Goal: Task Accomplishment & Management: Use online tool/utility

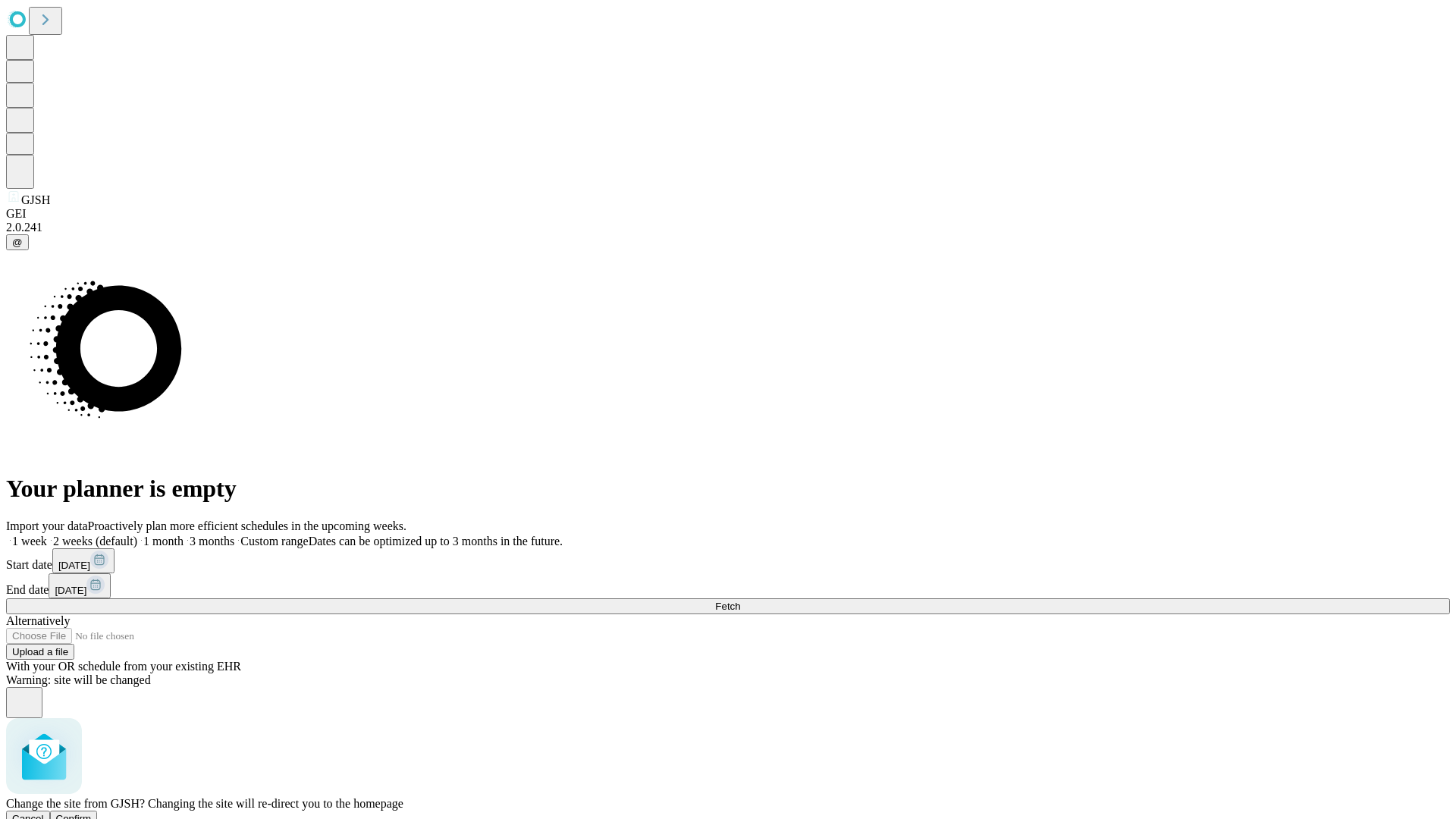
click at [92, 813] on span "Confirm" at bounding box center [74, 818] width 36 height 11
click at [137, 535] on label "2 weeks (default)" at bounding box center [92, 541] width 90 height 13
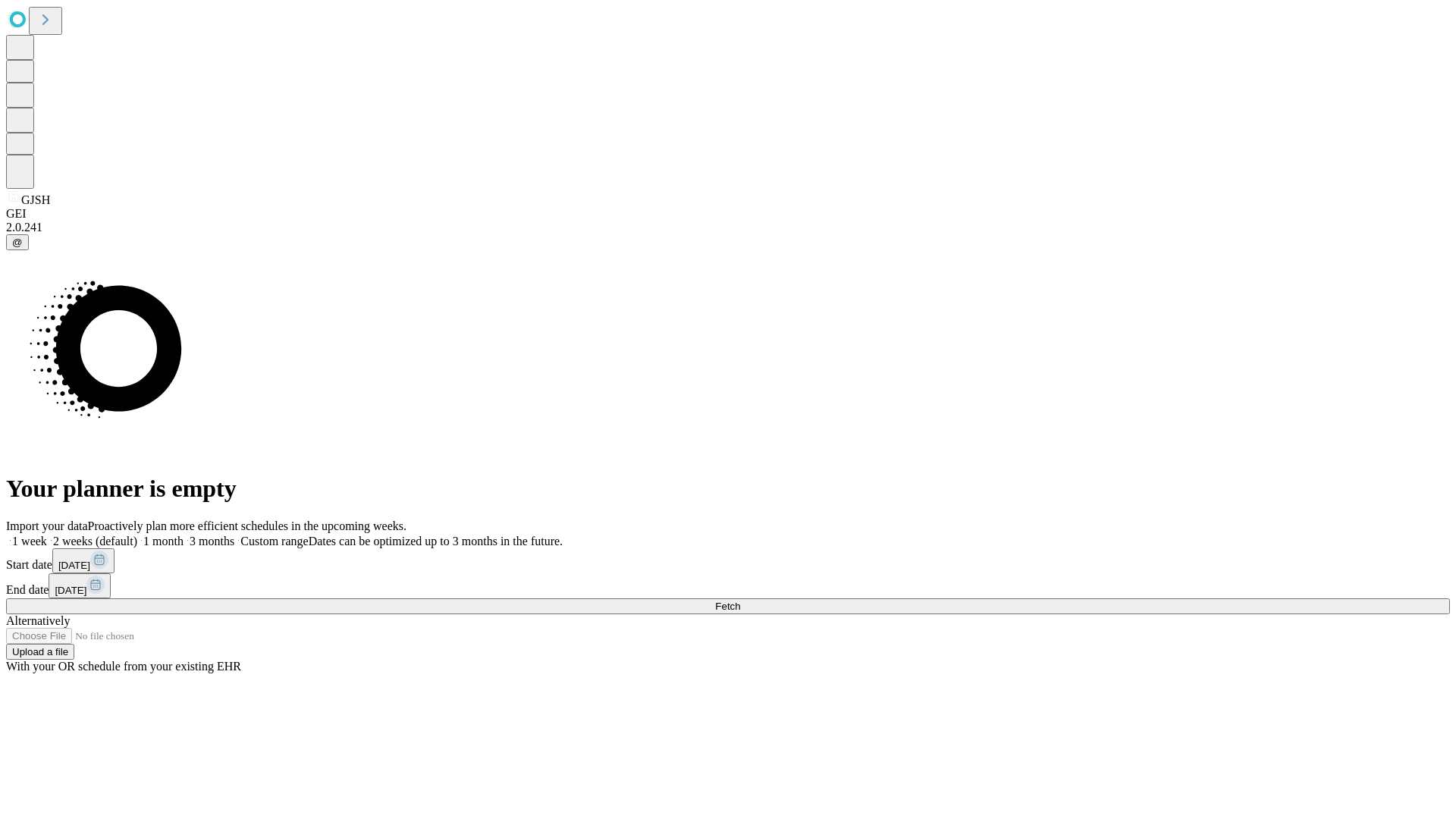
click at [740, 600] on span "Fetch" at bounding box center [727, 605] width 25 height 11
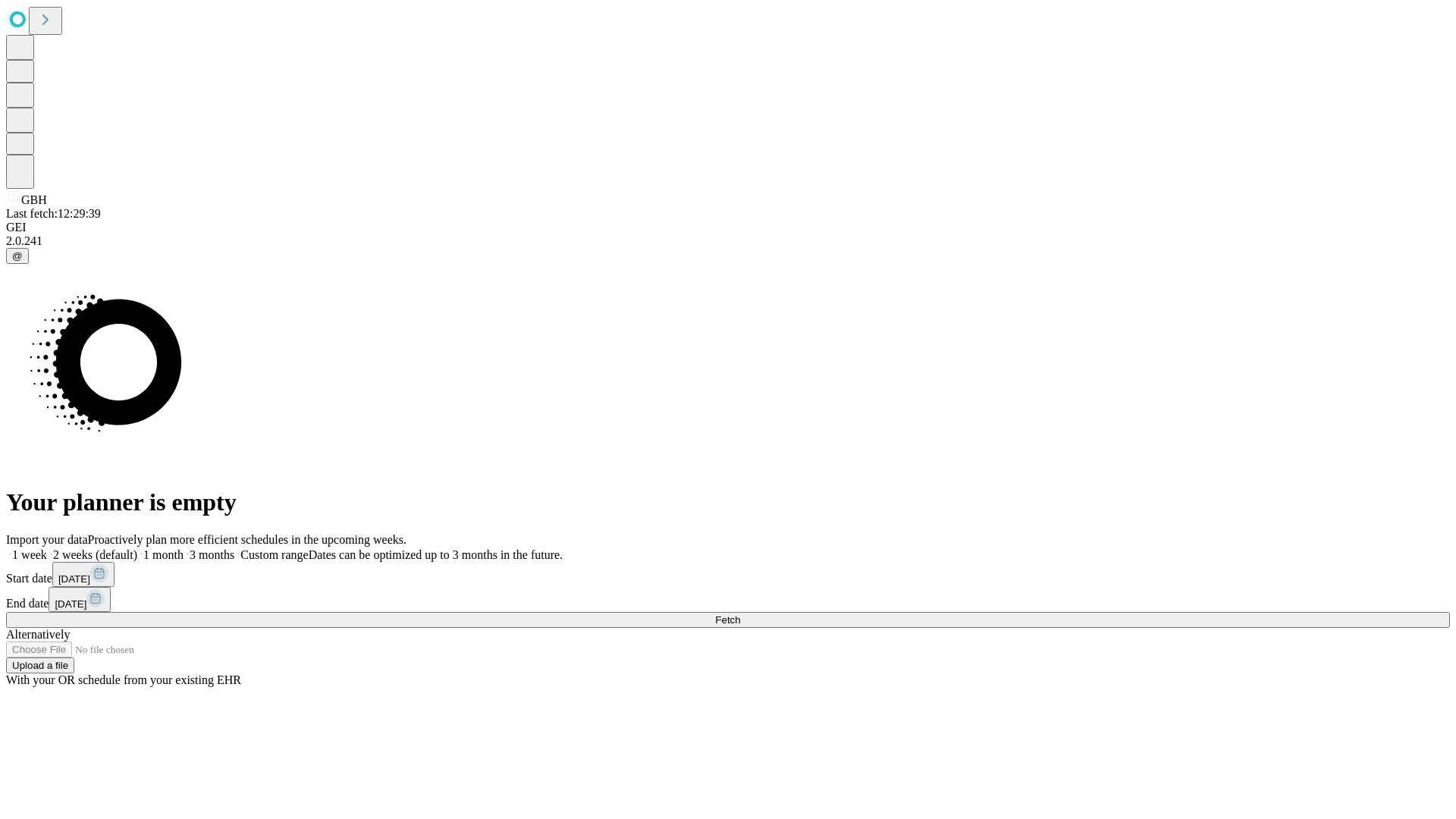
click at [137, 548] on label "2 weeks (default)" at bounding box center [92, 554] width 90 height 13
click at [740, 614] on span "Fetch" at bounding box center [727, 619] width 25 height 11
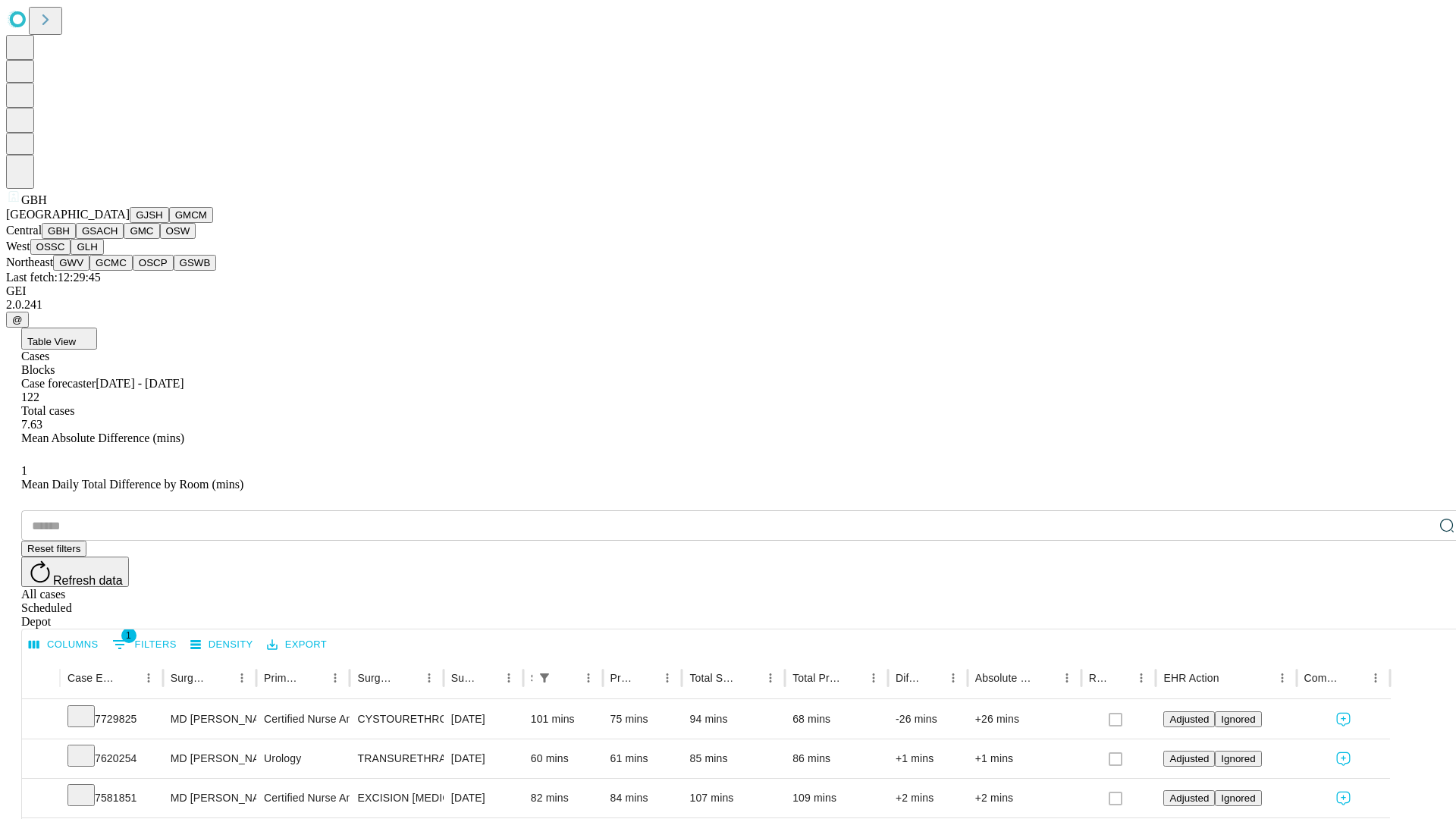
click at [117, 239] on button "GSACH" at bounding box center [99, 231] width 48 height 16
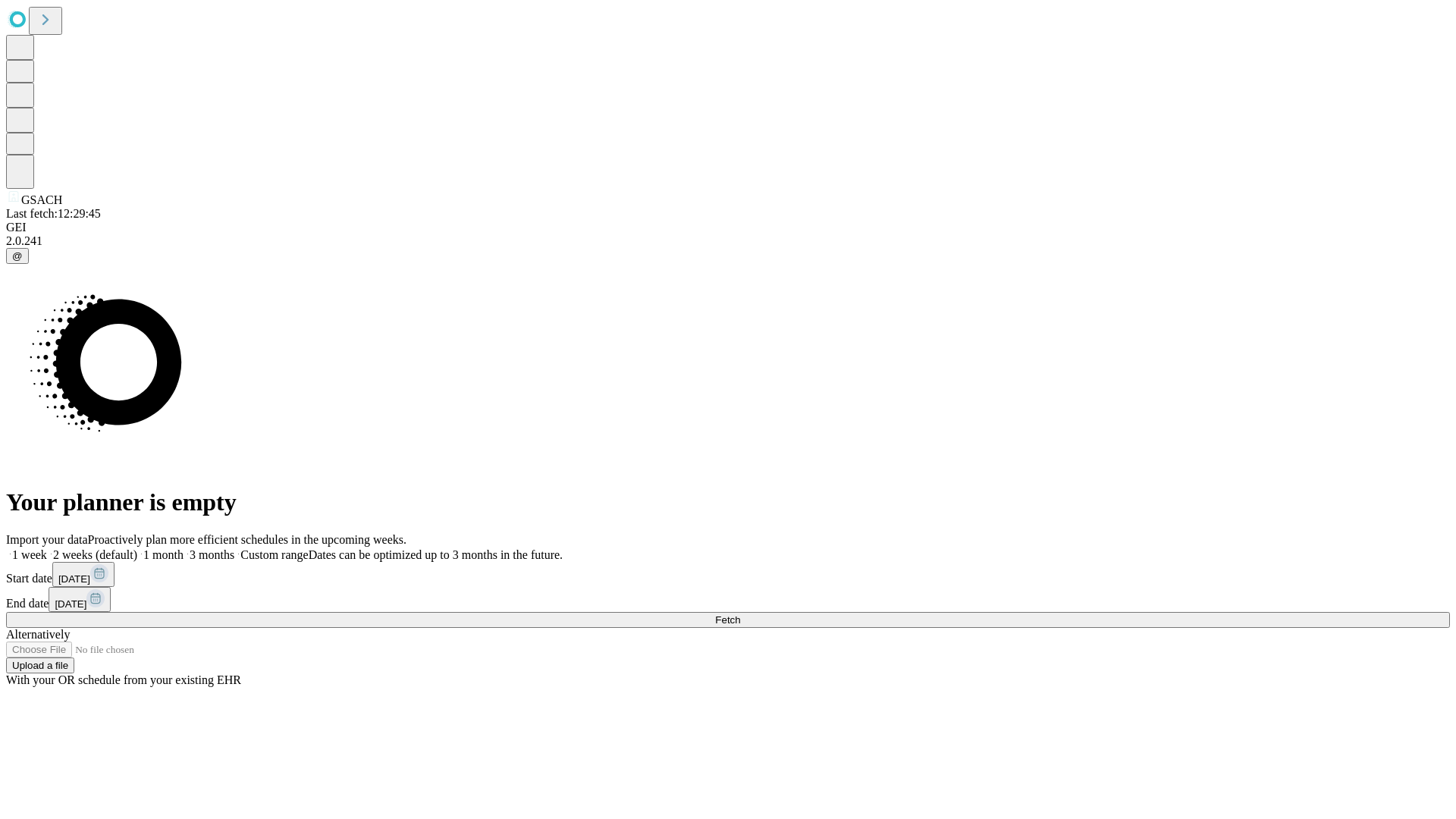
click at [740, 614] on span "Fetch" at bounding box center [727, 619] width 25 height 11
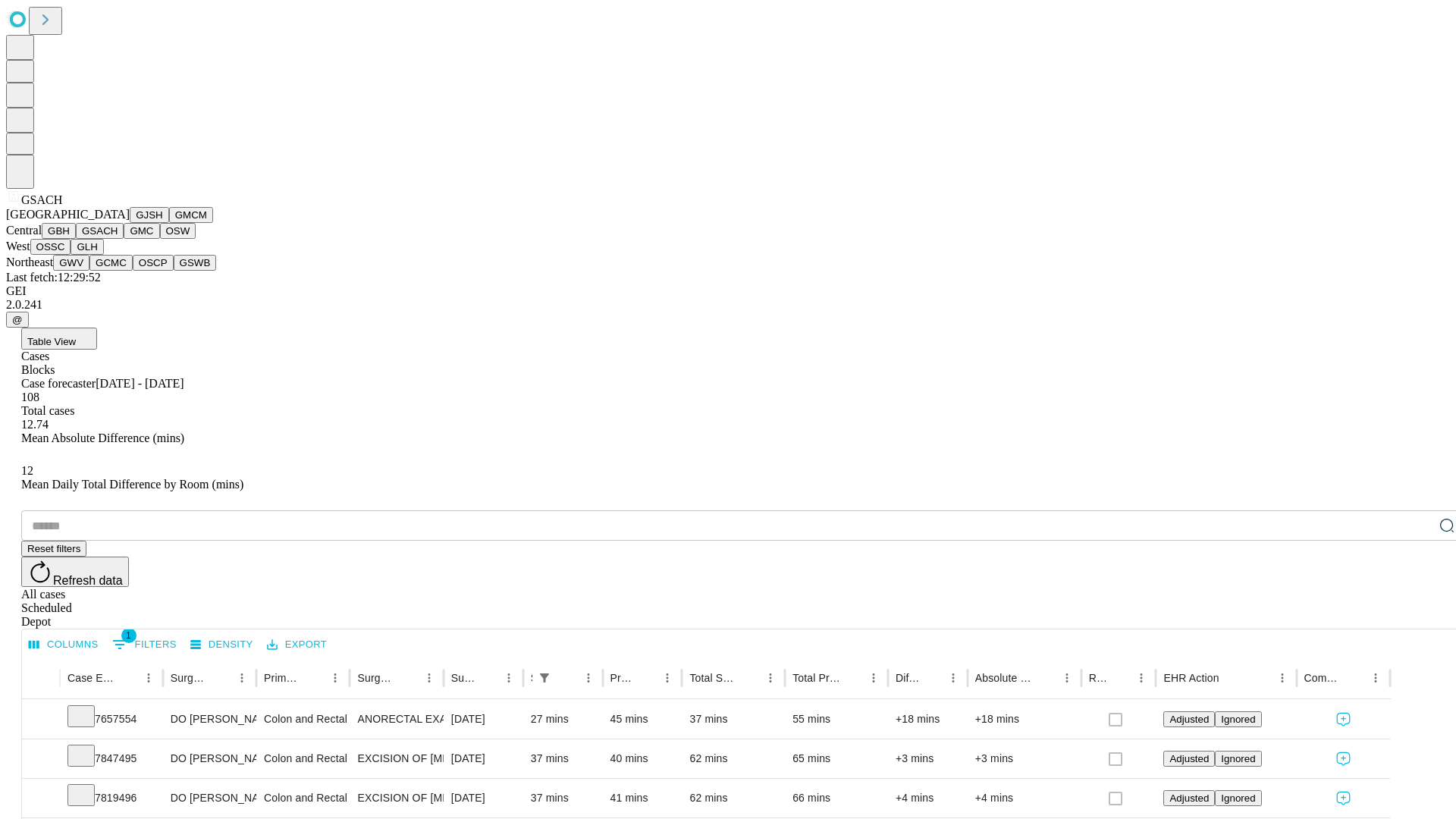
click at [123, 239] on button "GMC" at bounding box center [141, 231] width 36 height 16
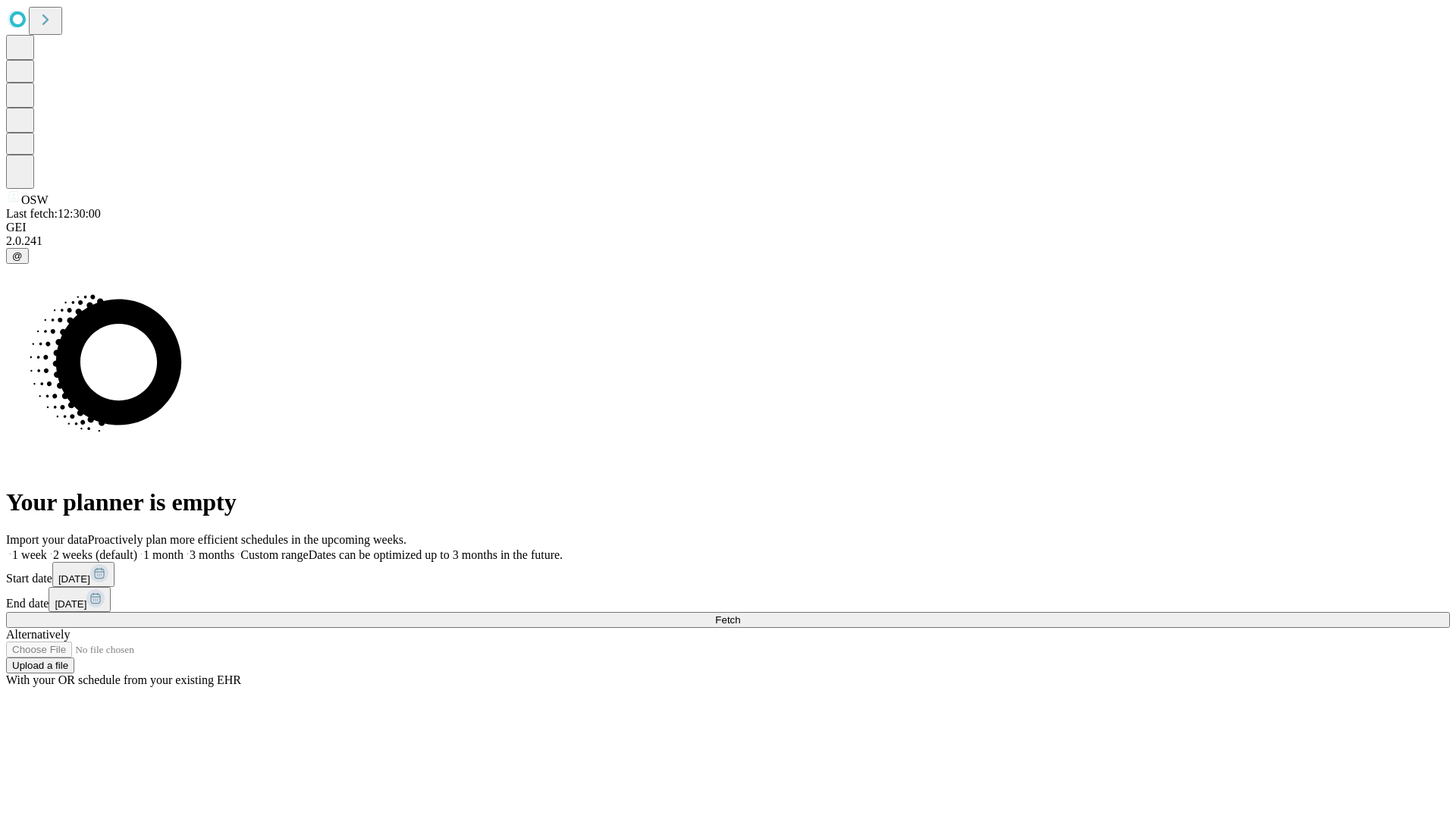
click at [137, 548] on label "2 weeks (default)" at bounding box center [92, 554] width 90 height 13
click at [740, 614] on span "Fetch" at bounding box center [727, 619] width 25 height 11
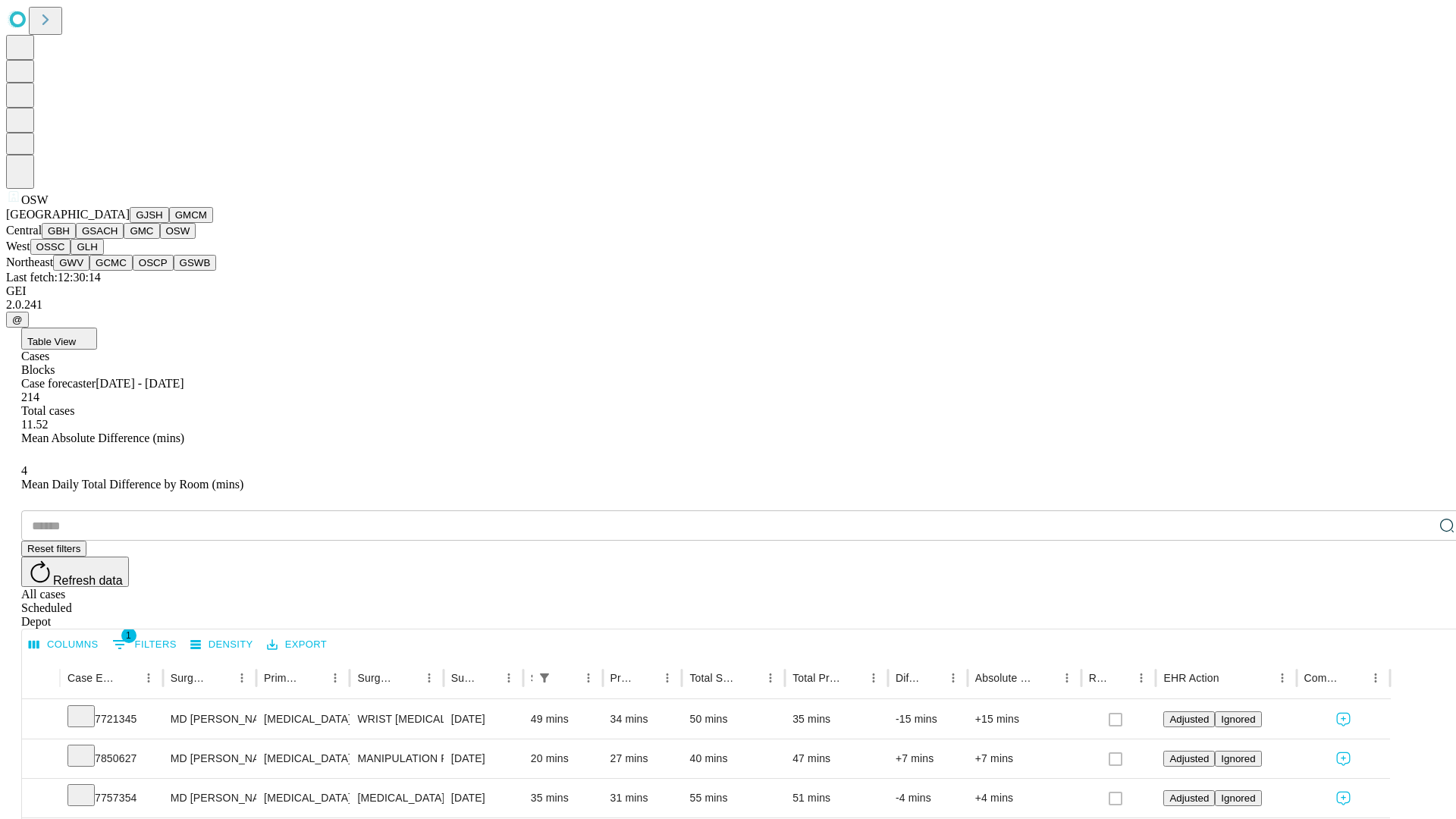
click at [71, 255] on button "OSSC" at bounding box center [51, 247] width 41 height 16
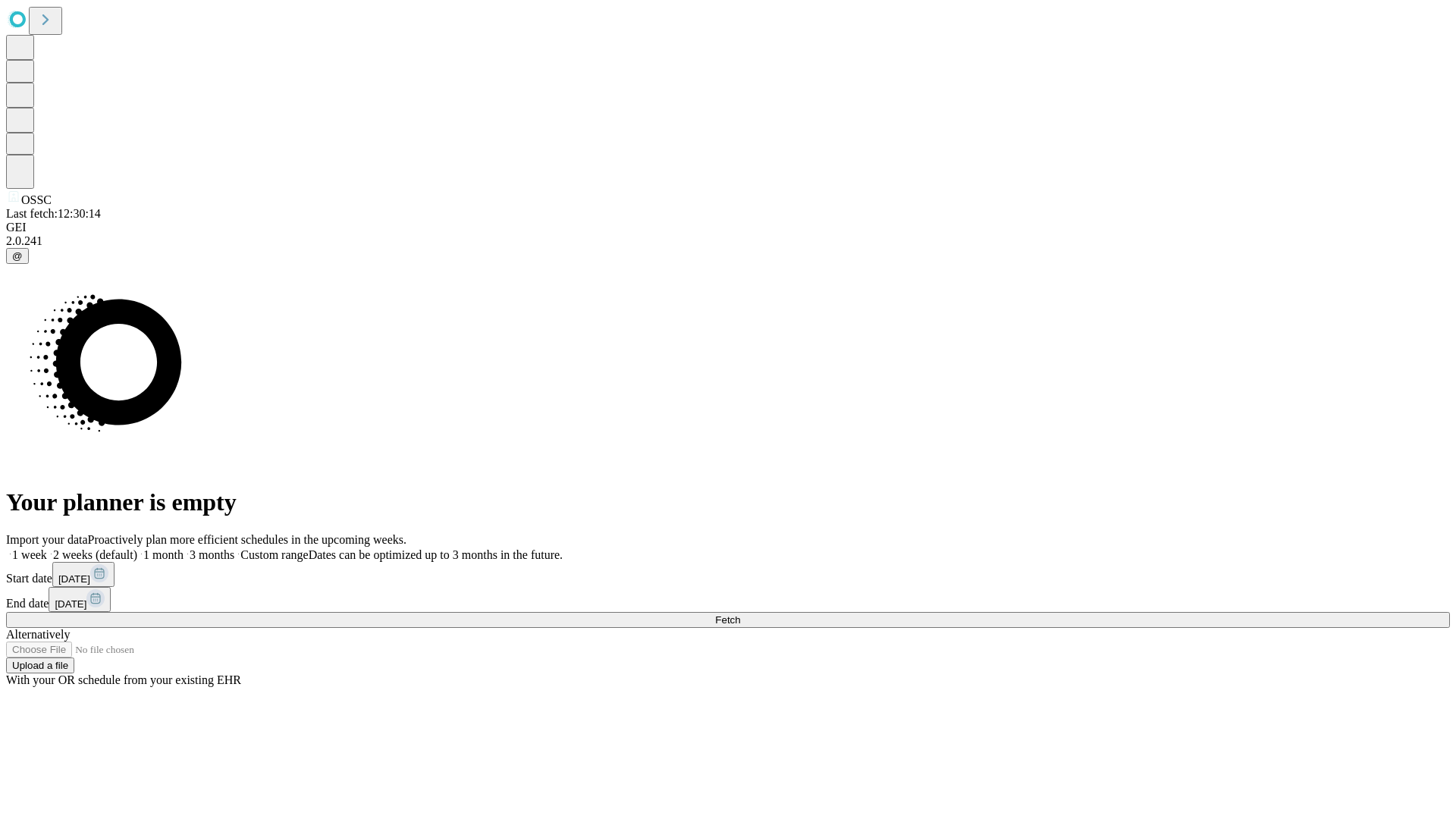
click at [137, 548] on label "2 weeks (default)" at bounding box center [92, 554] width 90 height 13
click at [740, 614] on span "Fetch" at bounding box center [727, 619] width 25 height 11
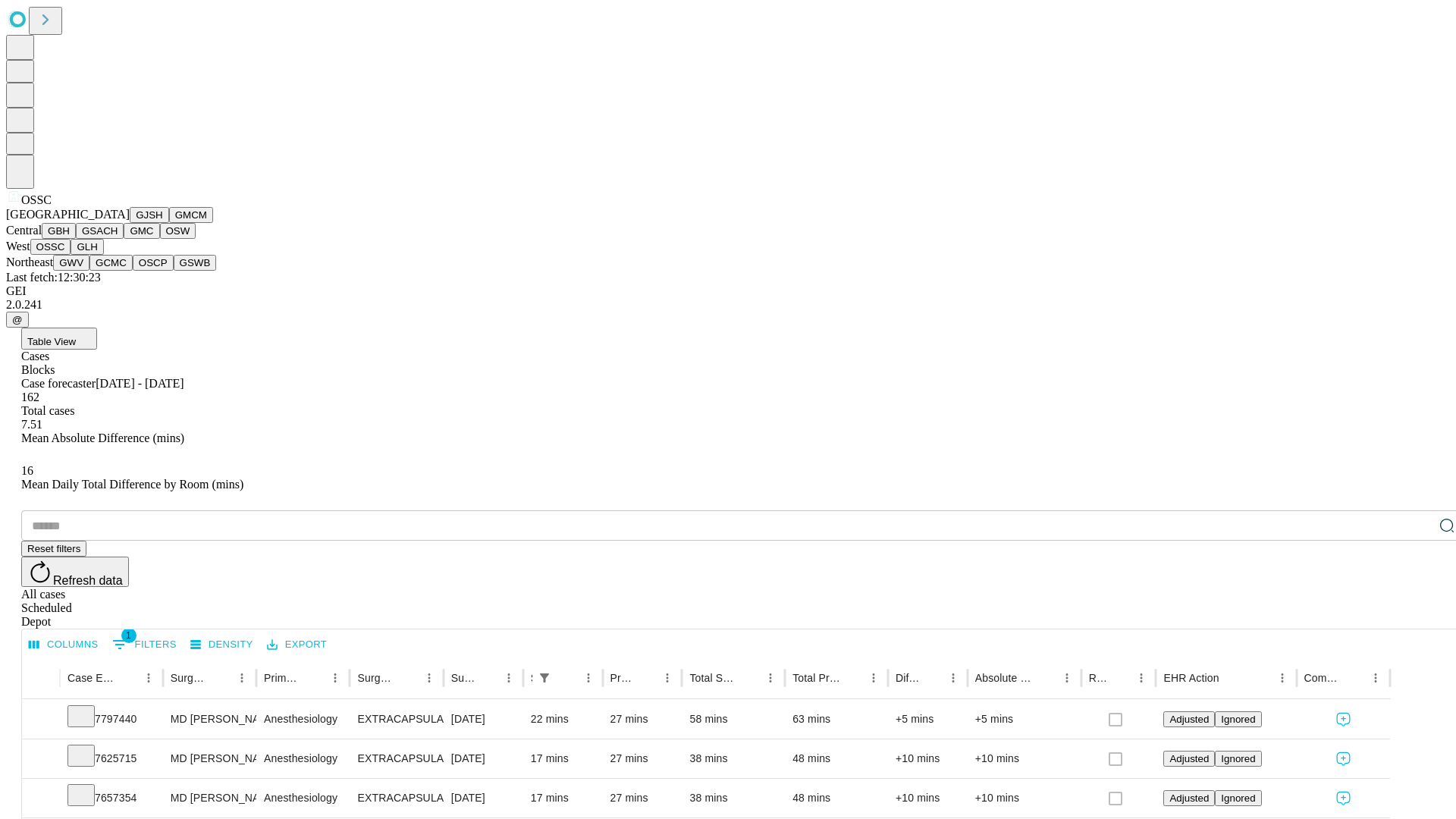
click at [103, 255] on button "GLH" at bounding box center [87, 247] width 33 height 16
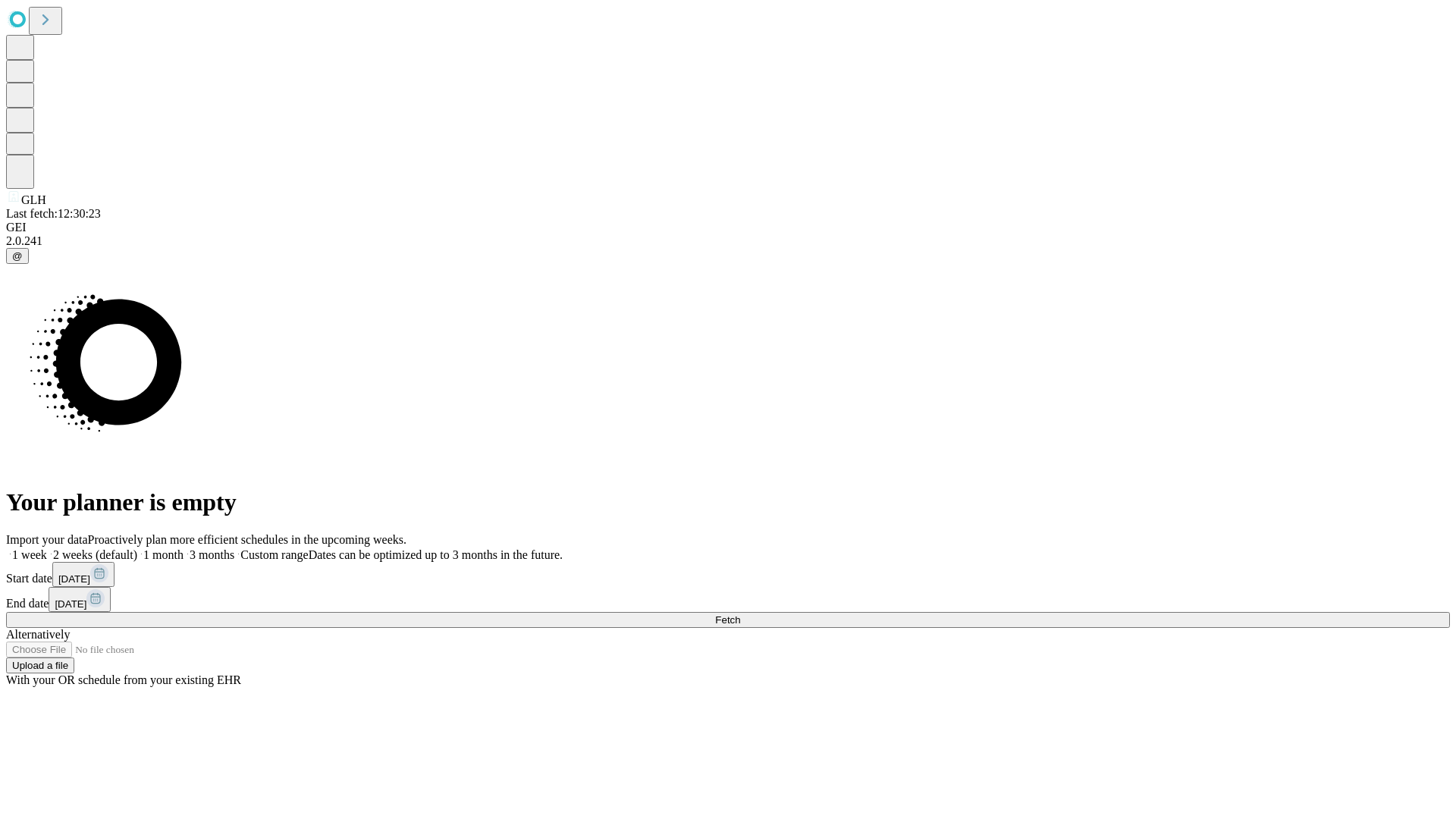
click at [137, 548] on label "2 weeks (default)" at bounding box center [92, 554] width 90 height 13
click at [740, 614] on span "Fetch" at bounding box center [727, 619] width 25 height 11
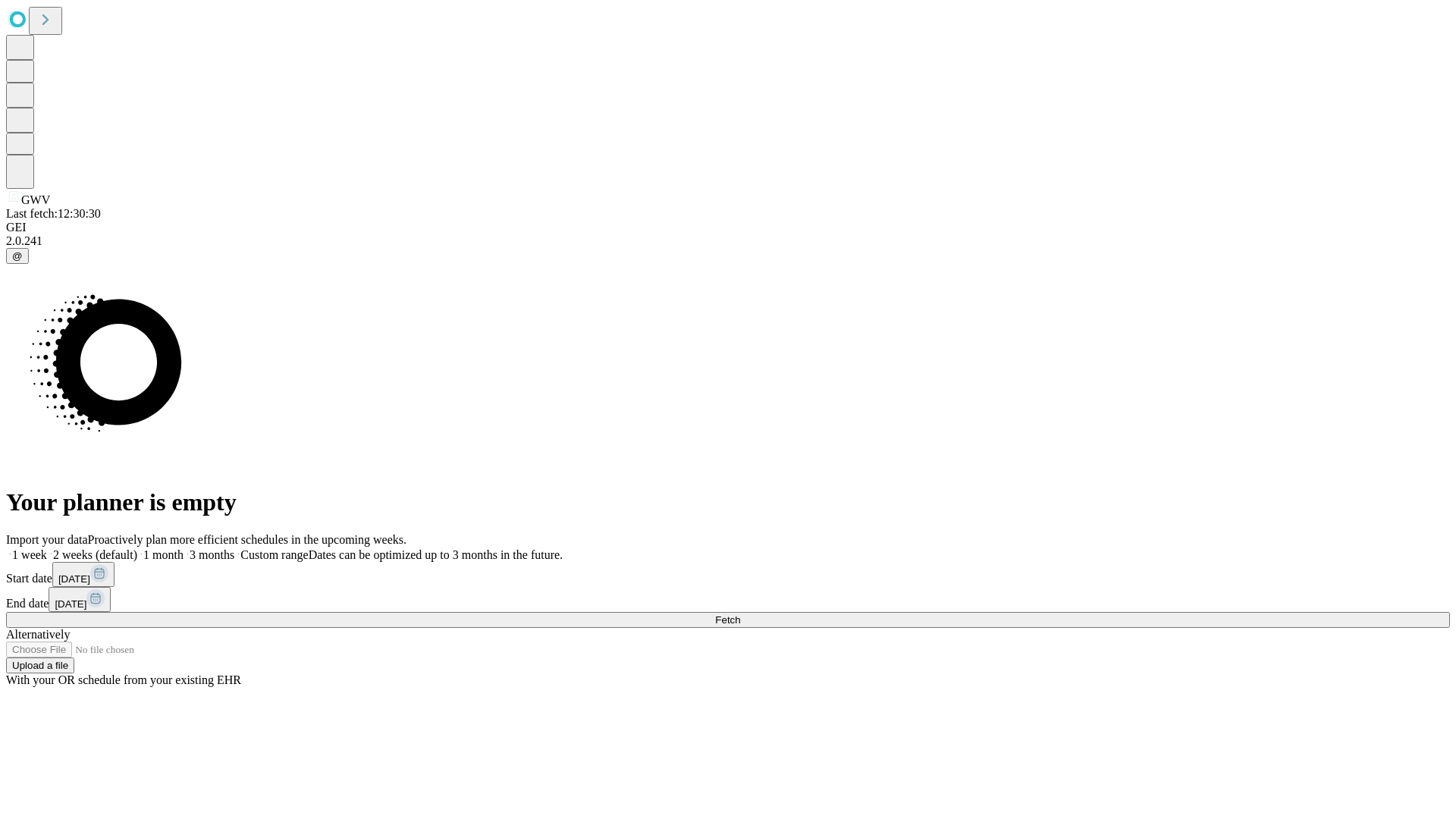
click at [740, 614] on span "Fetch" at bounding box center [727, 619] width 25 height 11
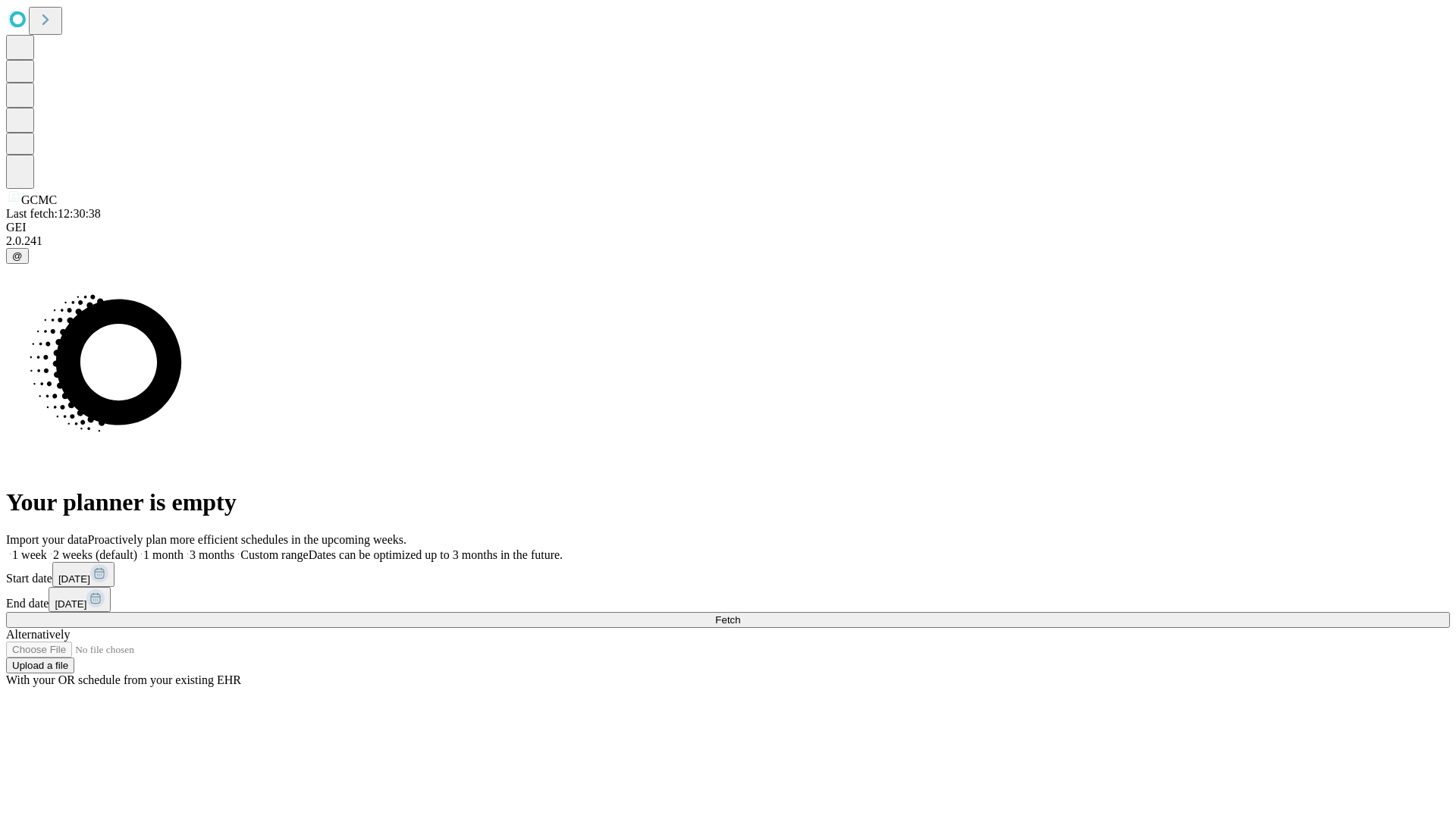
click at [137, 548] on label "2 weeks (default)" at bounding box center [92, 554] width 90 height 13
click at [740, 614] on span "Fetch" at bounding box center [727, 619] width 25 height 11
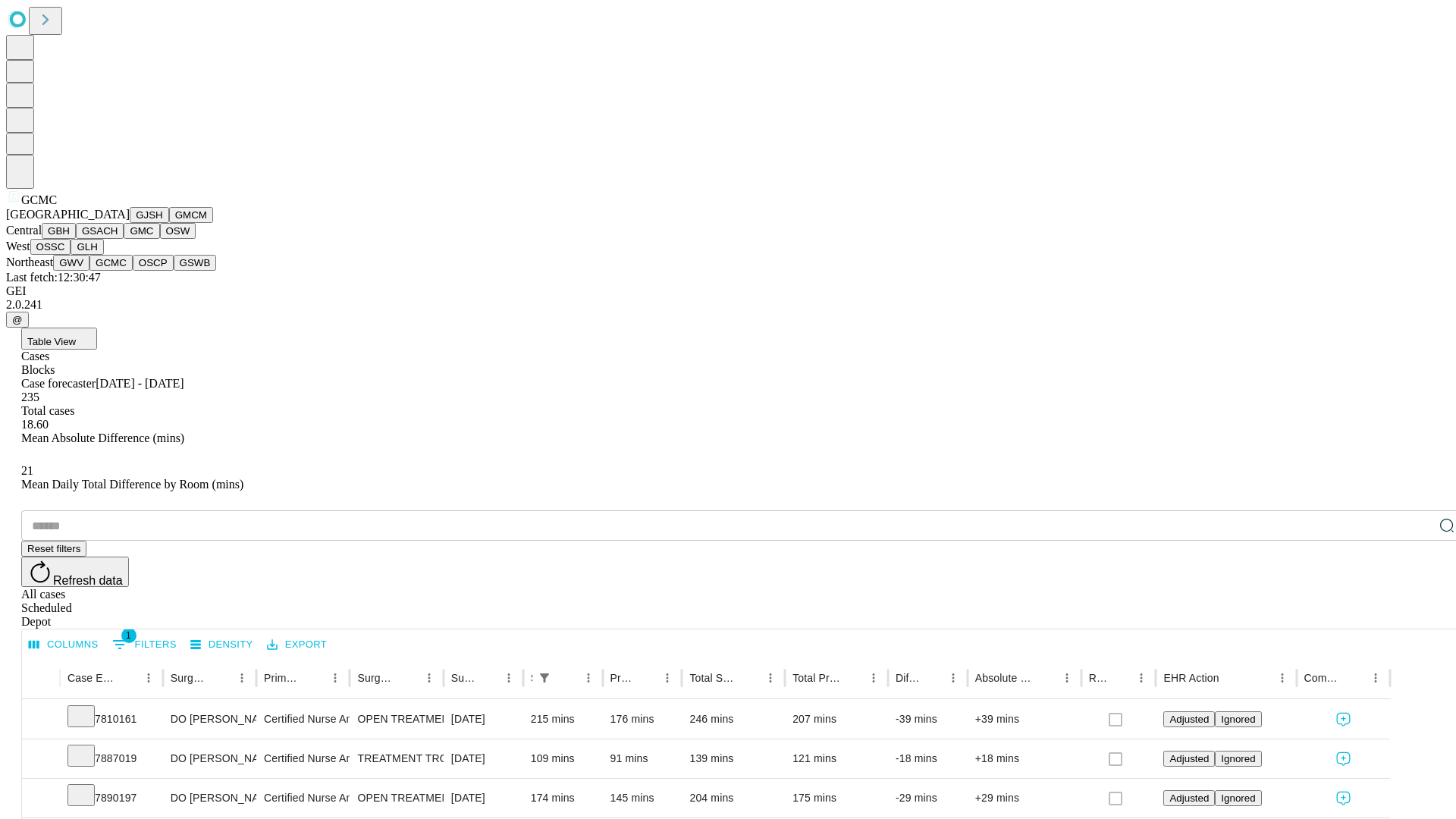
click at [133, 271] on button "OSCP" at bounding box center [153, 262] width 41 height 16
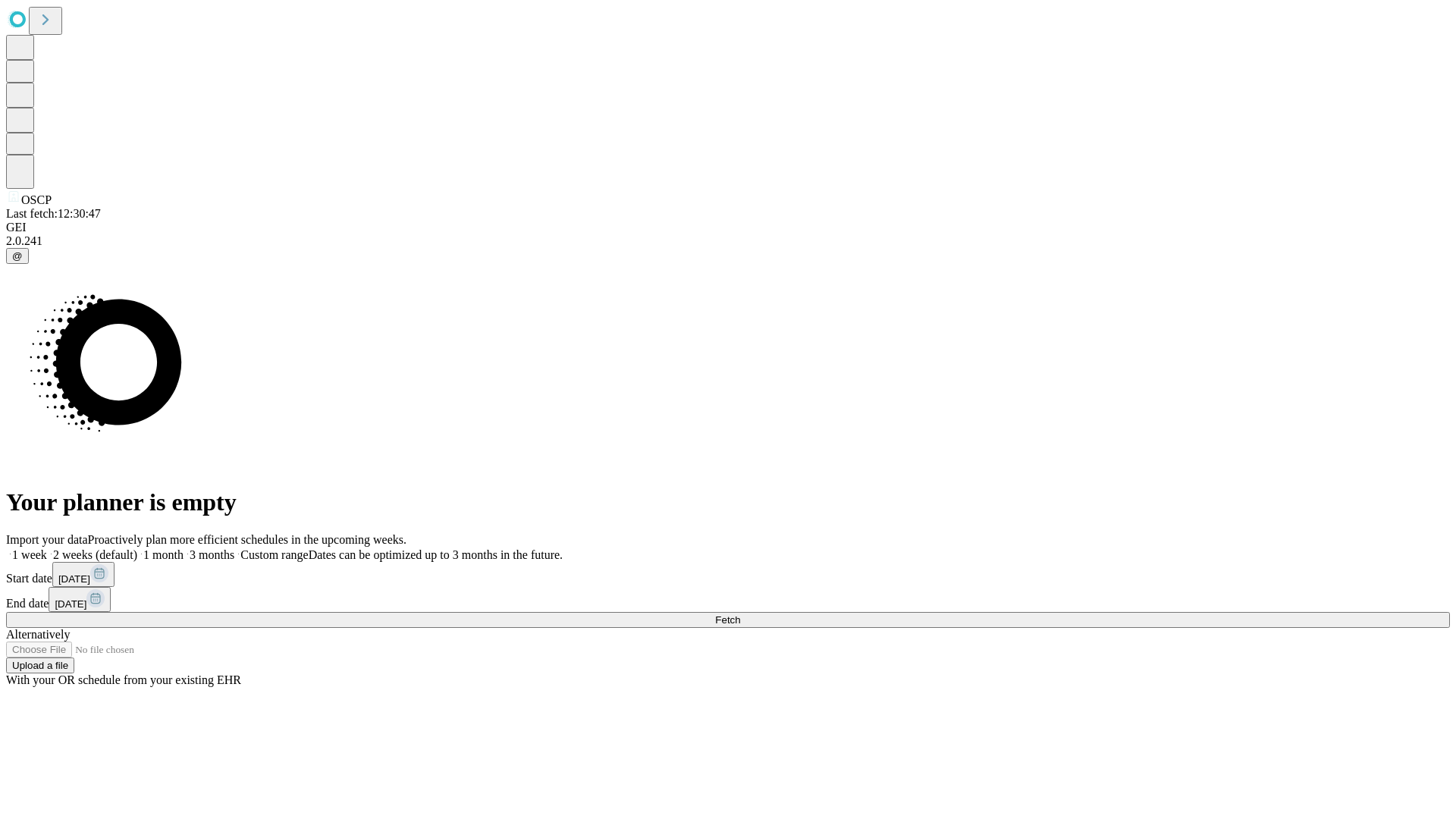
click at [740, 614] on span "Fetch" at bounding box center [727, 619] width 25 height 11
